Goal: Information Seeking & Learning: Check status

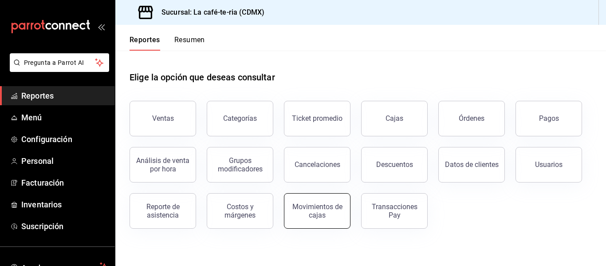
click at [334, 216] on div "Movimientos de cajas" at bounding box center [317, 210] width 55 height 17
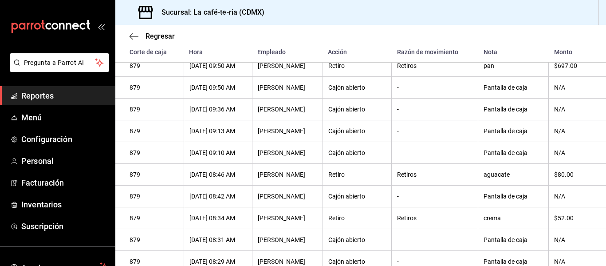
scroll to position [426, 0]
click at [134, 39] on icon "button" at bounding box center [133, 36] width 9 height 8
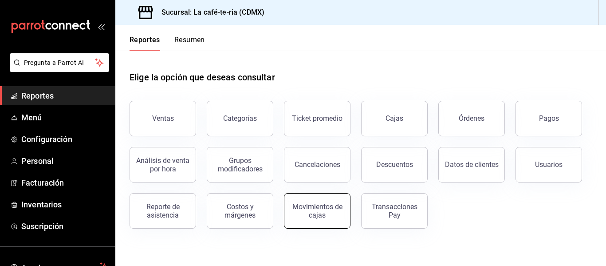
click at [329, 218] on div "Movimientos de cajas" at bounding box center [317, 210] width 55 height 17
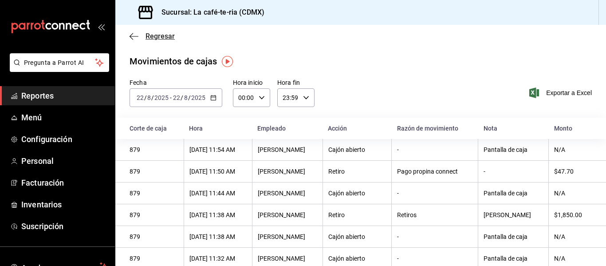
click at [153, 36] on span "Regresar" at bounding box center [159, 36] width 29 height 8
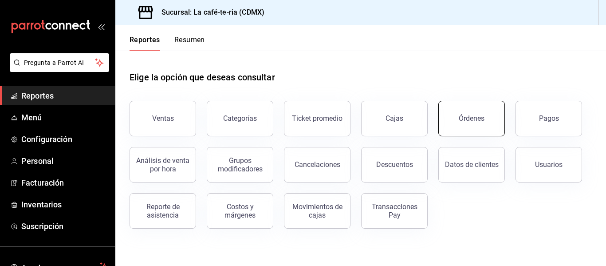
click at [473, 119] on div "Órdenes" at bounding box center [472, 118] width 26 height 8
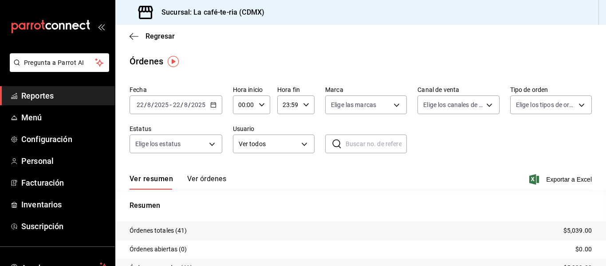
click at [214, 177] on button "Ver órdenes" at bounding box center [206, 181] width 39 height 15
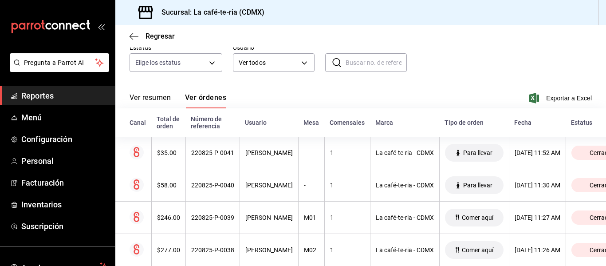
scroll to position [89, 0]
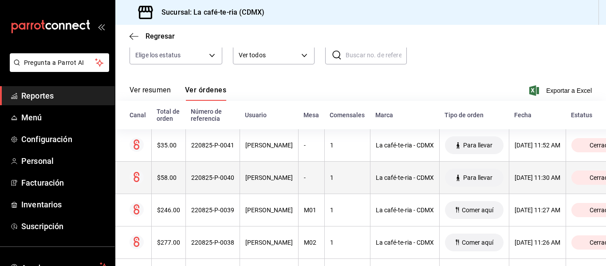
click at [412, 178] on div "La café-te-ria - CDMX" at bounding box center [405, 177] width 58 height 7
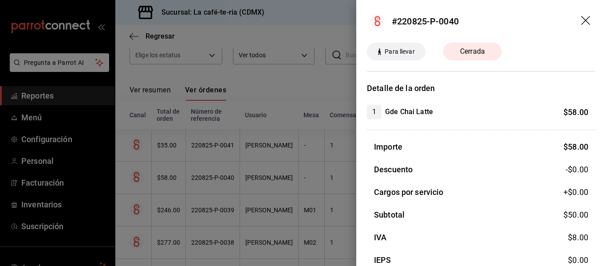
click at [581, 19] on icon "drag" at bounding box center [586, 21] width 11 height 11
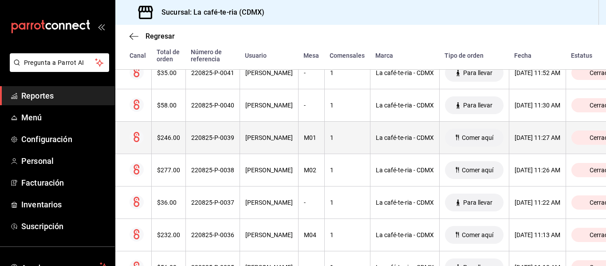
scroll to position [266, 0]
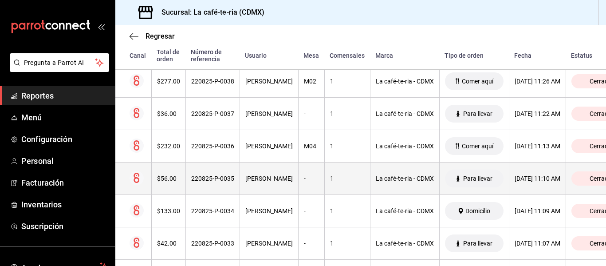
click at [459, 177] on span "Para llevar" at bounding box center [477, 178] width 36 height 7
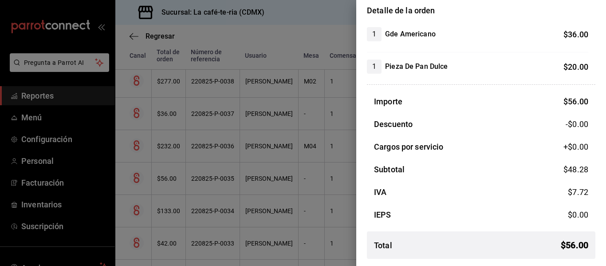
scroll to position [0, 0]
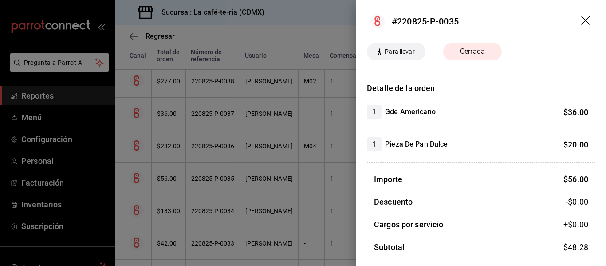
click at [581, 23] on icon "drag" at bounding box center [586, 21] width 11 height 11
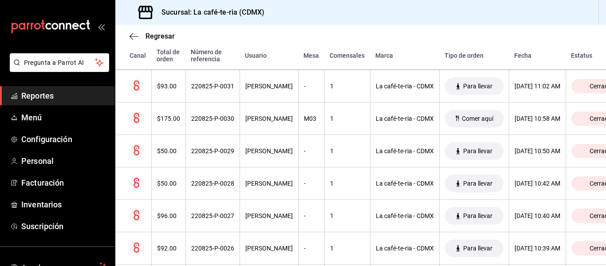
scroll to position [532, 0]
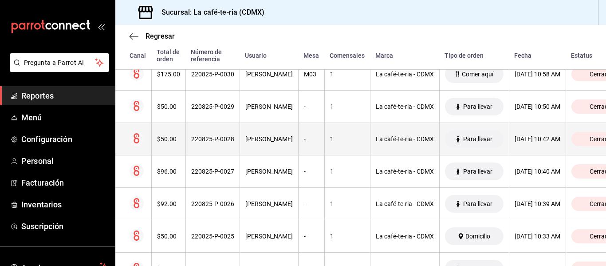
click at [376, 134] on th "La café-te-ria - CDMX" at bounding box center [404, 139] width 69 height 32
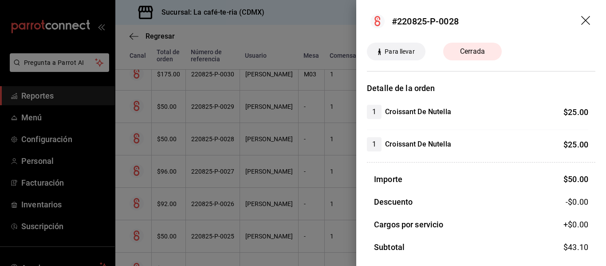
click at [304, 214] on div at bounding box center [303, 133] width 606 height 266
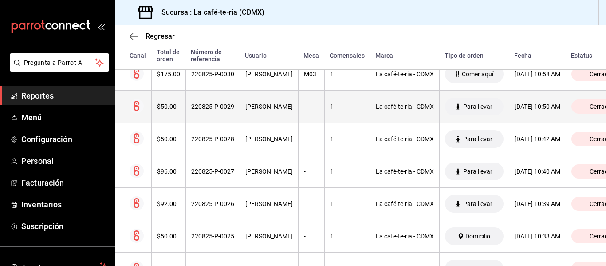
click at [298, 118] on th "-" at bounding box center [311, 106] width 26 height 32
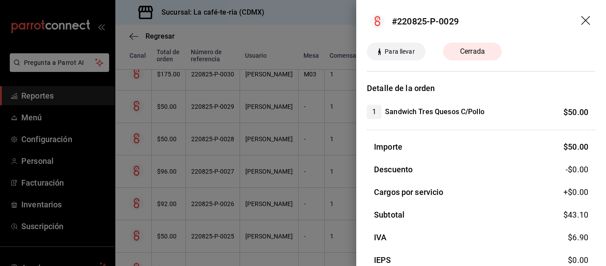
drag, startPoint x: 292, startPoint y: 194, endPoint x: 325, endPoint y: 210, distance: 36.3
click at [292, 194] on div at bounding box center [303, 133] width 606 height 266
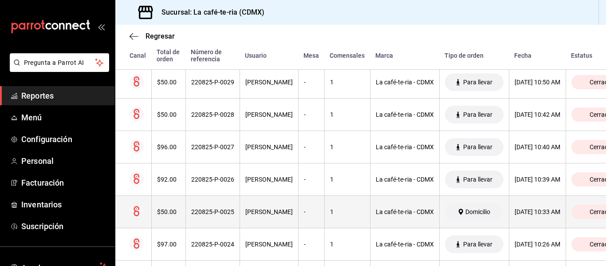
scroll to position [576, 0]
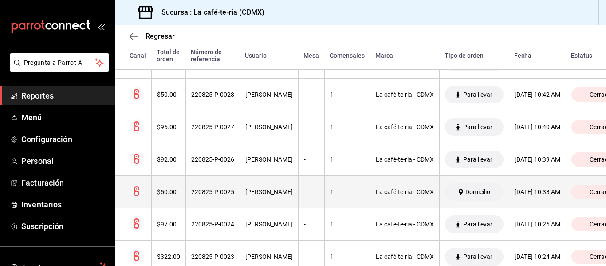
click at [394, 192] on div "La café-te-ria - CDMX" at bounding box center [405, 191] width 58 height 7
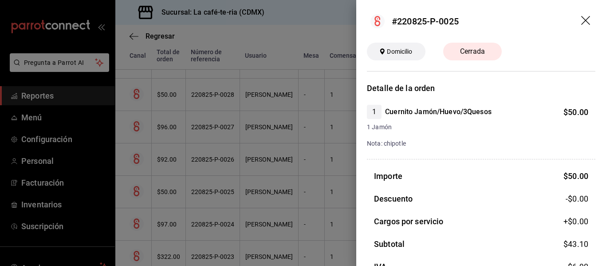
click at [331, 210] on div at bounding box center [303, 133] width 606 height 266
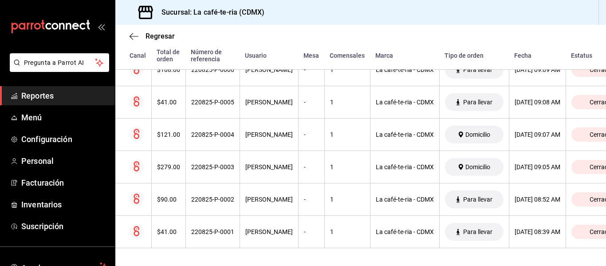
scroll to position [1321, 0]
click at [133, 37] on icon "button" at bounding box center [133, 36] width 9 height 8
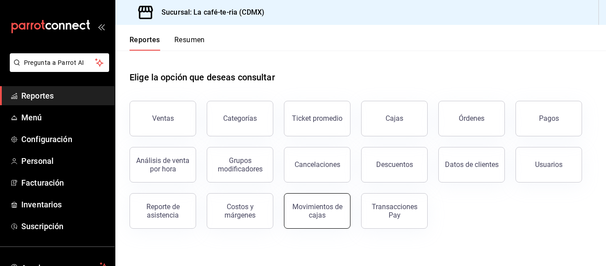
click at [304, 218] on div "Movimientos de cajas" at bounding box center [317, 210] width 55 height 17
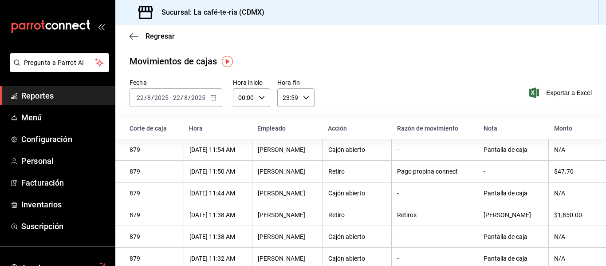
click at [582, 145] on th "N/A" at bounding box center [577, 150] width 57 height 22
